Goal: Check status

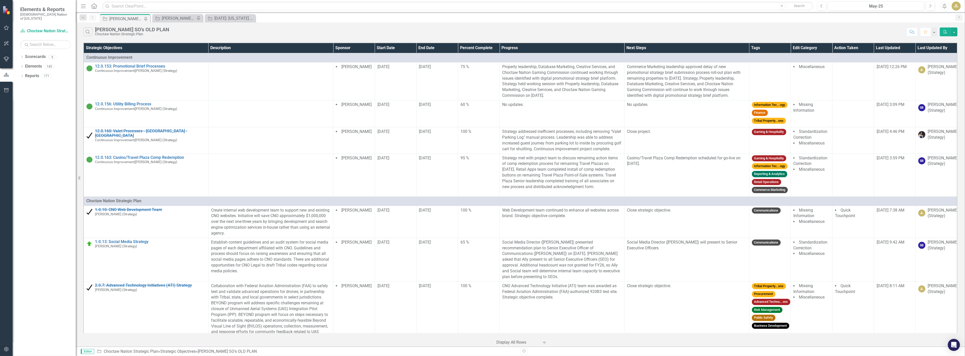
scroll to position [140, 0]
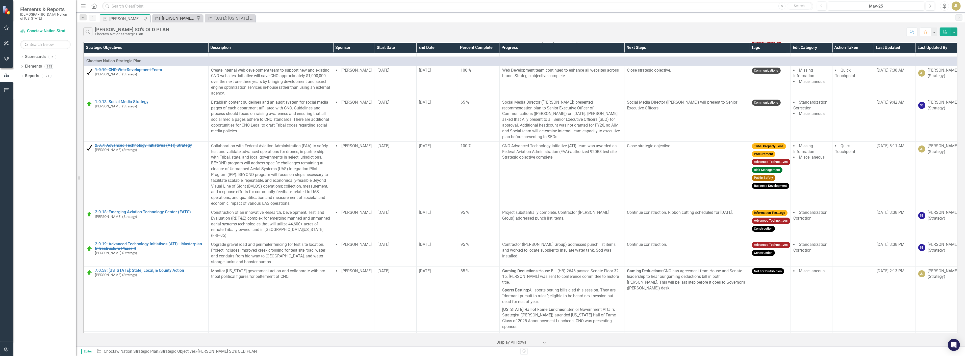
click at [177, 21] on div "[PERSON_NAME] SOs" at bounding box center [178, 18] width 33 height 6
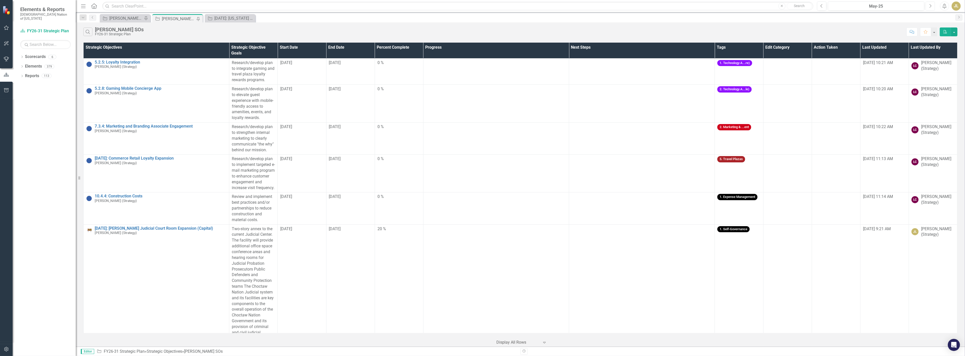
click at [932, 6] on button "Next" at bounding box center [929, 6] width 9 height 9
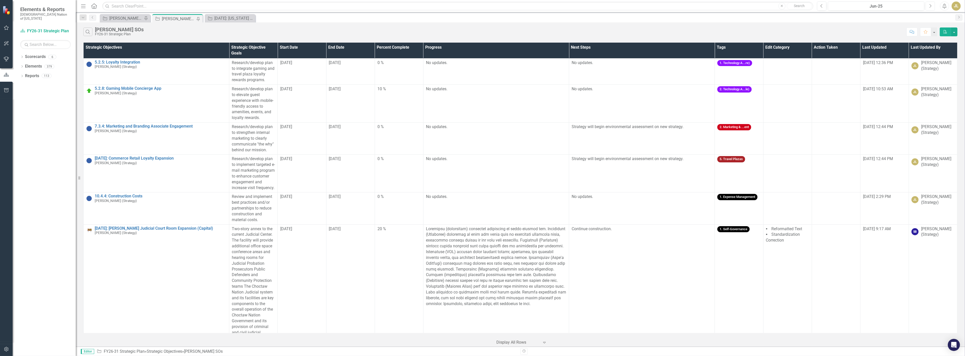
click at [933, 9] on button "Next" at bounding box center [929, 6] width 9 height 9
click at [926, 8] on button "Next" at bounding box center [929, 6] width 9 height 9
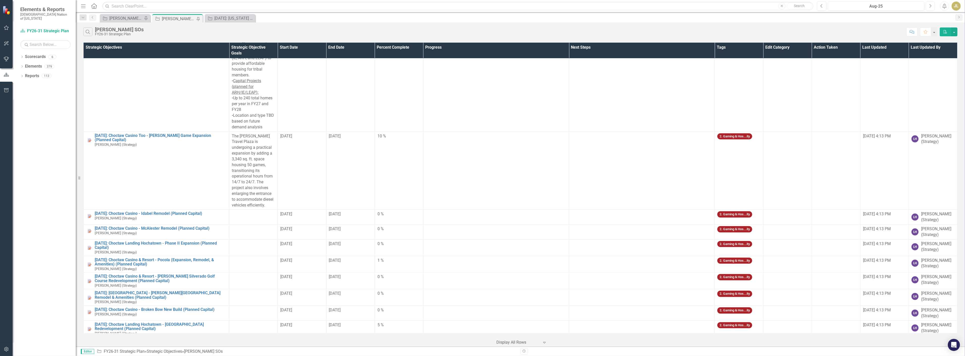
scroll to position [730, 0]
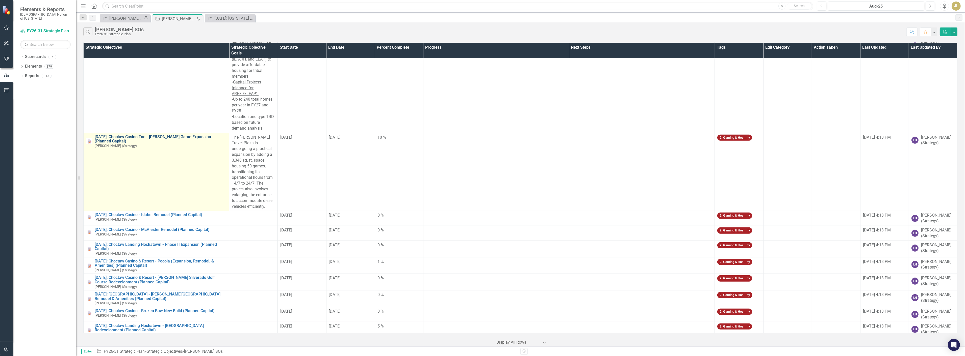
click at [166, 144] on link "[DATE]: Choctaw Casino Too - [PERSON_NAME] Game Expansion (Planned Capital)" at bounding box center [161, 139] width 132 height 9
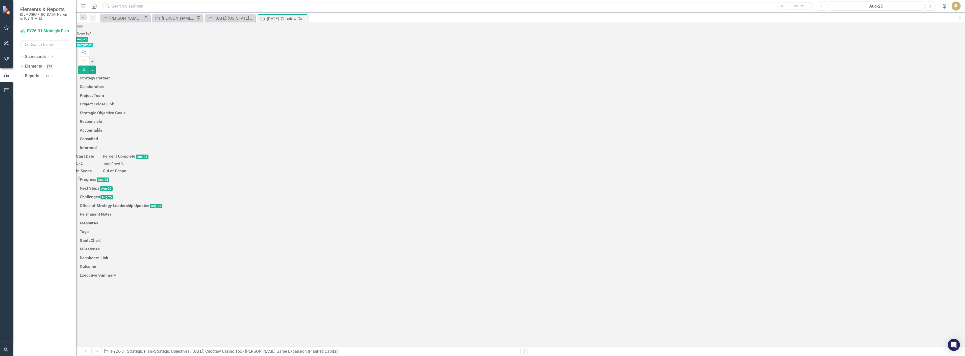
click at [822, 8] on button "Previous" at bounding box center [821, 6] width 9 height 9
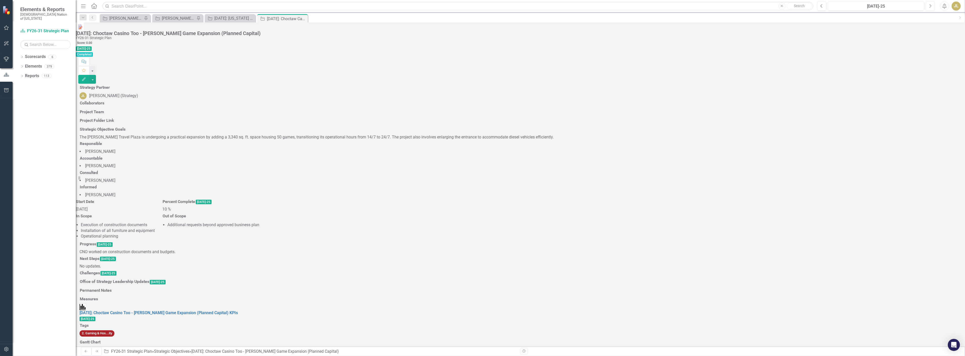
click at [932, 7] on button "Next" at bounding box center [929, 6] width 9 height 9
